Goal: Information Seeking & Learning: Check status

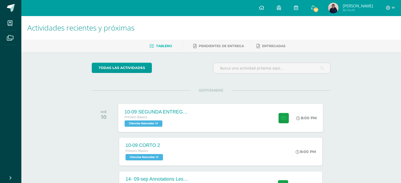
click at [208, 125] on div "10-09 SEGUNDA ENTREGA DE GUÍA Primero Básico Ciencias Naturales 'U' 8:00 PM 10-…" at bounding box center [220, 118] width 205 height 28
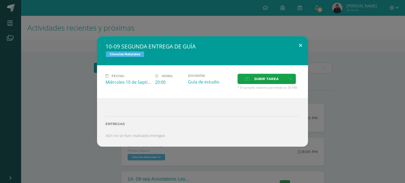
click at [298, 49] on button at bounding box center [300, 45] width 15 height 18
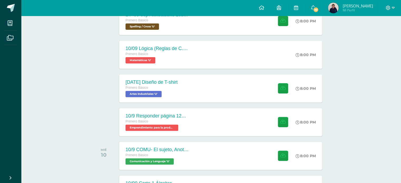
scroll to position [167, 0]
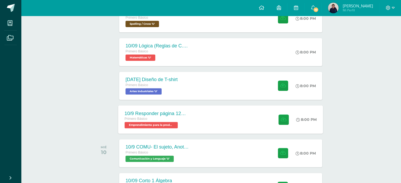
click at [219, 123] on div "10/9 Responder página 127 y 128 Primero Básico Emprendimiento para la productiv…" at bounding box center [220, 119] width 205 height 28
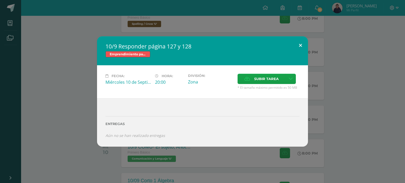
click at [299, 46] on button at bounding box center [300, 45] width 15 height 18
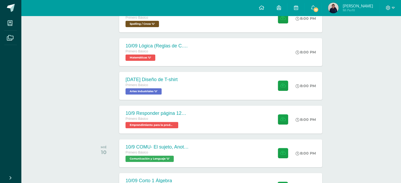
click at [318, 10] on span "10" at bounding box center [316, 10] width 6 height 6
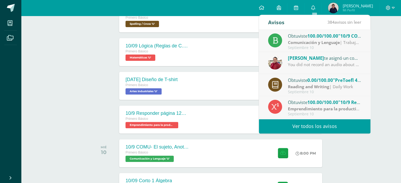
click at [331, 62] on div "You did not record an audio about any story, approximately one minute in length…" at bounding box center [324, 65] width 73 height 6
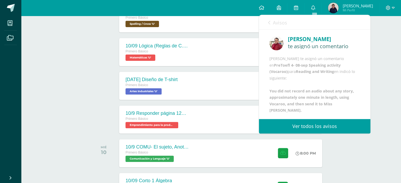
drag, startPoint x: 365, startPoint y: 75, endPoint x: 366, endPoint y: 89, distance: 13.7
click at [366, 89] on div "Ricardo Velásquez te asignó un comentario Ricardo Velásquez te asignó un coment…" at bounding box center [314, 74] width 111 height 89
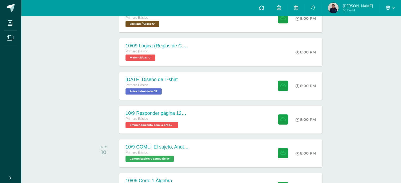
drag, startPoint x: 371, startPoint y: 89, endPoint x: 371, endPoint y: 95, distance: 5.8
click at [318, 8] on link "0" at bounding box center [312, 8] width 17 height 16
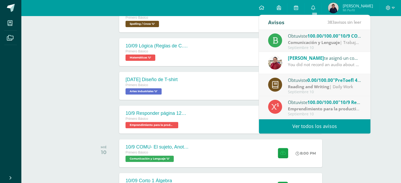
click at [325, 66] on div "You did not record an audio about any story, approximately one minute in length…" at bounding box center [324, 65] width 73 height 6
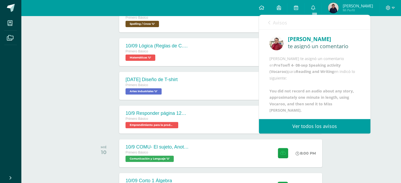
scroll to position [16, 0]
click at [334, 127] on link "Ver todos los avisos" at bounding box center [314, 126] width 111 height 14
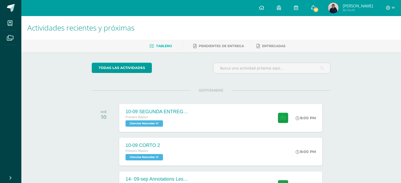
click at [317, 13] on link "10" at bounding box center [312, 8] width 17 height 16
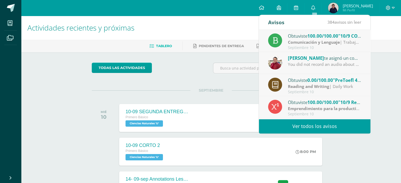
click at [346, 6] on span "[PERSON_NAME]" at bounding box center [357, 5] width 30 height 5
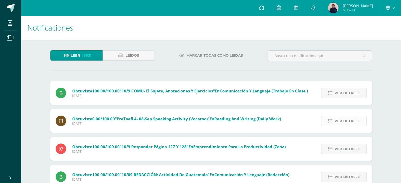
click at [332, 120] on icon at bounding box center [330, 121] width 4 height 4
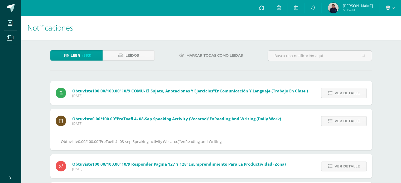
click at [244, 119] on span "Reading and Writing (Daily Work)" at bounding box center [247, 118] width 67 height 5
click at [314, 8] on icon at bounding box center [313, 7] width 4 height 5
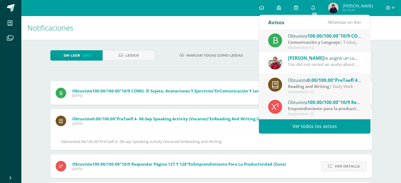
click at [300, 61] on div "You did not record an audio about any story, approximately one minute in length…" at bounding box center [324, 64] width 73 height 6
click at [312, 58] on span "[PERSON_NAME]" at bounding box center [306, 58] width 36 height 6
click at [282, 62] on img at bounding box center [275, 63] width 14 height 14
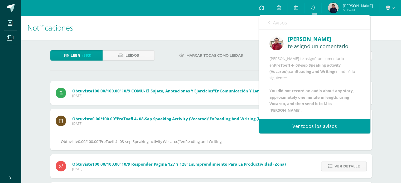
scroll to position [25, 0]
click at [266, 24] on div "Avisos 382 avisos sin leer Avisos" at bounding box center [314, 22] width 111 height 15
click at [269, 23] on icon at bounding box center [269, 23] width 2 height 4
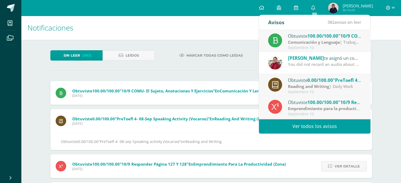
click at [268, 21] on div "Avisos" at bounding box center [276, 22] width 16 height 14
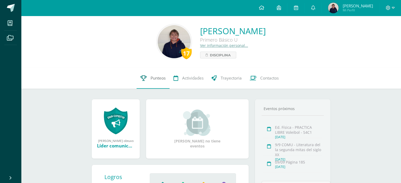
click at [157, 77] on span "Punteos" at bounding box center [158, 78] width 15 height 6
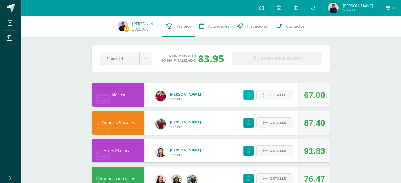
click at [252, 92] on link at bounding box center [248, 95] width 10 height 10
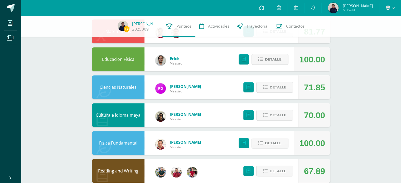
scroll to position [181, 0]
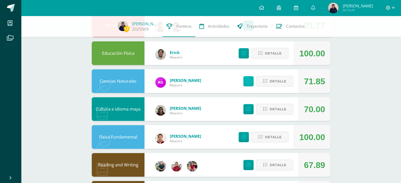
click at [246, 80] on link at bounding box center [248, 81] width 10 height 10
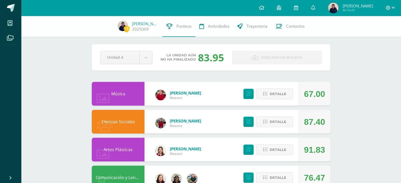
scroll to position [0, 0]
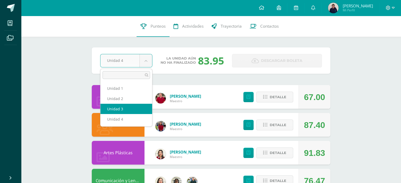
select select "Unidad 3"
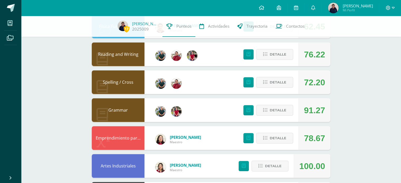
scroll to position [353, 0]
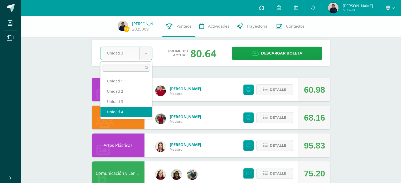
select select "Unidad 4"
